Goal: Check status: Check status

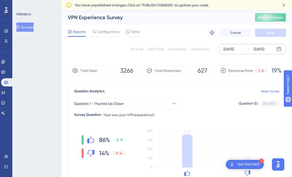
click at [264, 48] on div "[DATE]" at bounding box center [259, 49] width 11 height 6
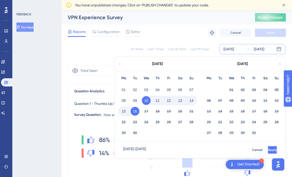
click at [272, 151] on button "Apply" at bounding box center [271, 150] width 9 height 8
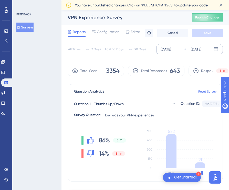
click at [201, 47] on div "[DATE]" at bounding box center [196, 49] width 11 height 6
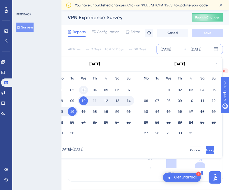
click at [85, 89] on button "03" at bounding box center [83, 90] width 9 height 9
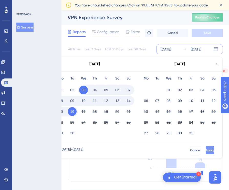
click at [207, 150] on button "Apply" at bounding box center [210, 150] width 8 height 8
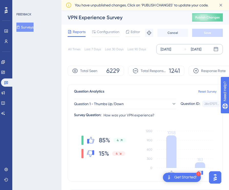
click at [201, 44] on div "[DATE] [DATE]" at bounding box center [189, 49] width 67 height 10
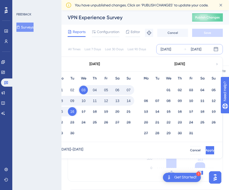
click at [78, 98] on div "10" at bounding box center [83, 101] width 11 height 10
click at [72, 110] on button "16" at bounding box center [72, 111] width 9 height 9
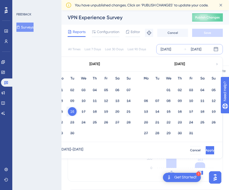
click at [69, 113] on button "16" at bounding box center [72, 111] width 9 height 9
click at [83, 100] on button "10" at bounding box center [83, 100] width 9 height 9
click at [206, 149] on span "Apply" at bounding box center [210, 150] width 8 height 4
